Goal: Information Seeking & Learning: Understand process/instructions

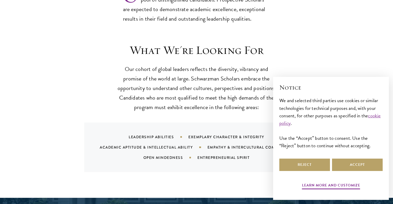
scroll to position [467, 0]
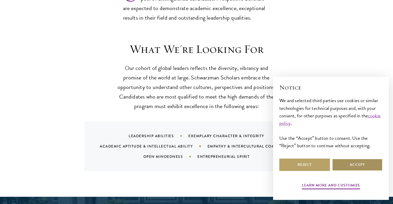
click at [358, 162] on button "Accept" at bounding box center [357, 165] width 51 height 12
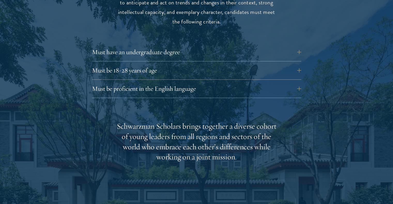
scroll to position [723, 0]
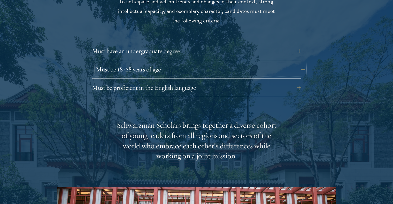
click at [187, 63] on button "Must be 18-28 years of age" at bounding box center [200, 69] width 209 height 12
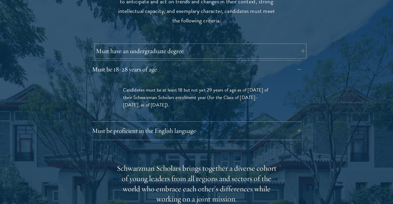
click at [181, 46] on button "Must have an undergraduate degree" at bounding box center [200, 51] width 209 height 12
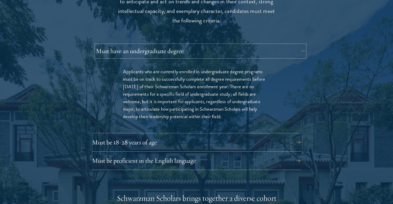
click at [180, 45] on button "Must have an undergraduate degree" at bounding box center [200, 51] width 209 height 12
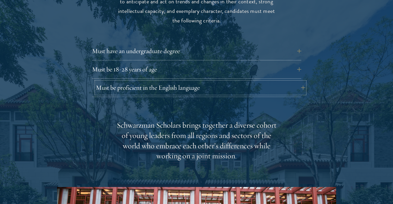
click at [168, 82] on button "Must be proficient in the English language" at bounding box center [200, 88] width 209 height 12
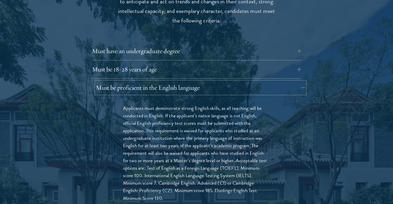
click at [164, 82] on button "Must be proficient in the English language" at bounding box center [200, 88] width 209 height 12
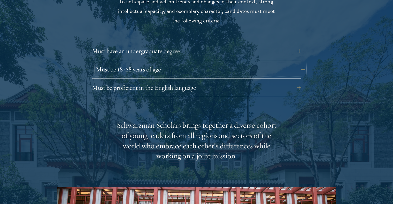
click at [166, 63] on button "Must be 18-28 years of age" at bounding box center [200, 69] width 209 height 12
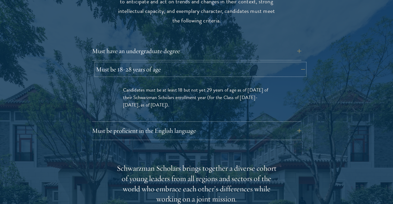
click at [166, 63] on button "Must be 18-28 years of age" at bounding box center [200, 69] width 209 height 12
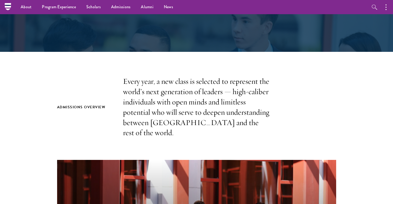
scroll to position [0, 0]
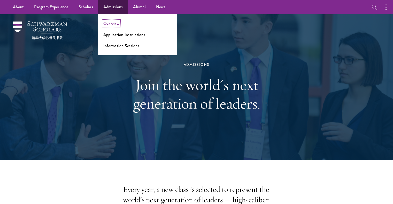
click at [116, 25] on link "Overview" at bounding box center [111, 24] width 16 height 6
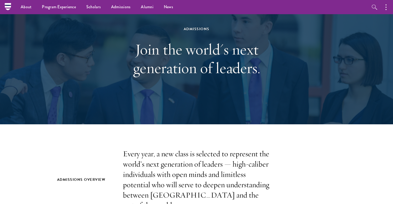
scroll to position [14, 0]
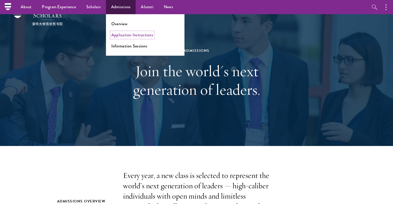
click at [127, 34] on link "Application Instructions" at bounding box center [132, 35] width 42 height 6
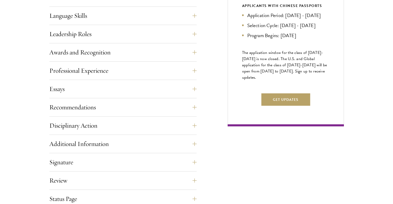
scroll to position [289, 0]
click at [105, 90] on button "Essays" at bounding box center [122, 89] width 147 height 12
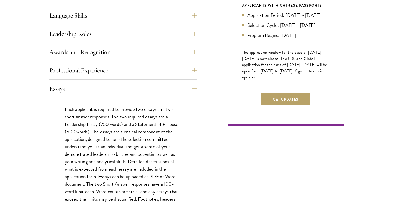
click at [105, 90] on button "Essays" at bounding box center [122, 89] width 147 height 12
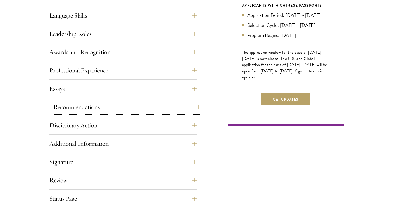
click at [102, 104] on button "Recommendations" at bounding box center [126, 107] width 147 height 12
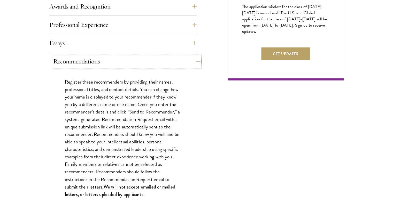
scroll to position [335, 0]
click at [116, 62] on button "Recommendations" at bounding box center [126, 61] width 147 height 12
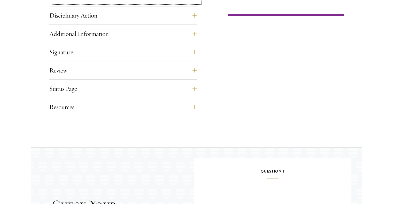
scroll to position [403, 0]
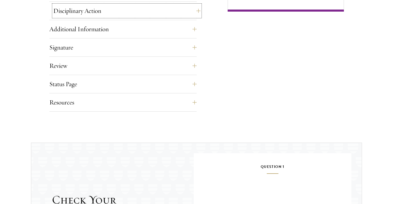
click at [125, 11] on button "Disciplinary Action" at bounding box center [126, 11] width 147 height 12
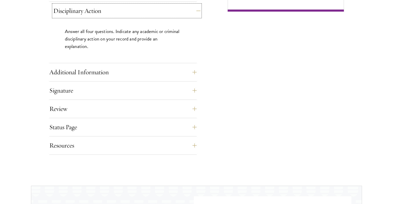
click at [125, 11] on button "Disciplinary Action" at bounding box center [126, 11] width 147 height 12
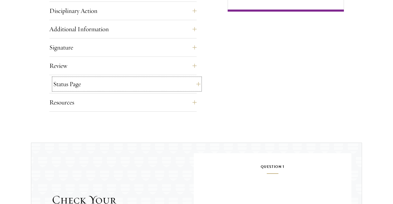
click at [114, 82] on button "Status Page" at bounding box center [126, 84] width 147 height 12
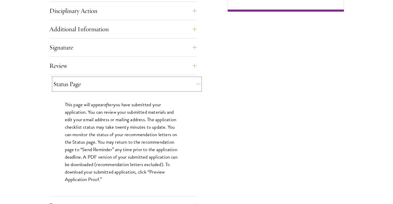
click at [114, 82] on button "Status Page" at bounding box center [126, 84] width 147 height 12
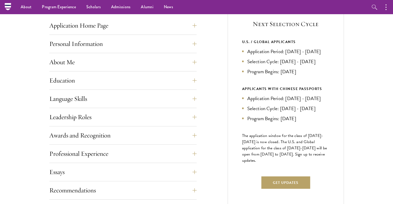
scroll to position [204, 0]
